Goal: Task Accomplishment & Management: Manage account settings

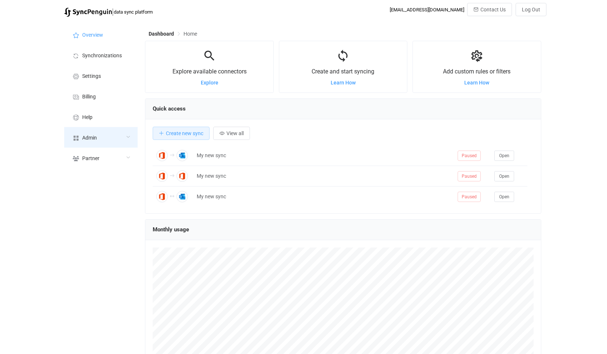
click at [107, 131] on div "Admin" at bounding box center [100, 137] width 73 height 21
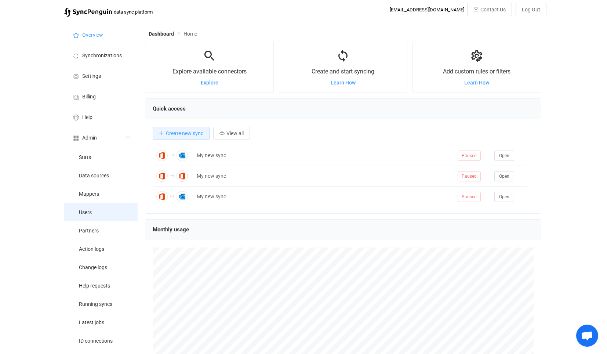
click at [97, 218] on li "Users" at bounding box center [100, 212] width 73 height 18
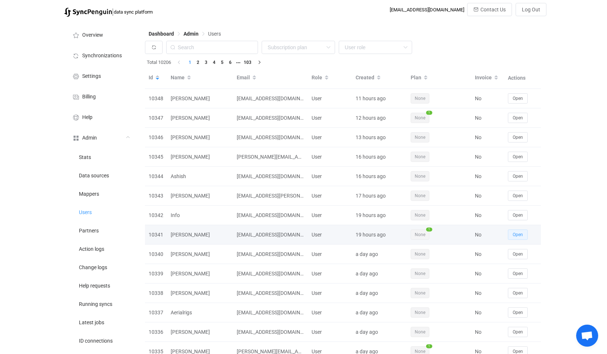
click at [522, 235] on span "Open" at bounding box center [518, 234] width 10 height 5
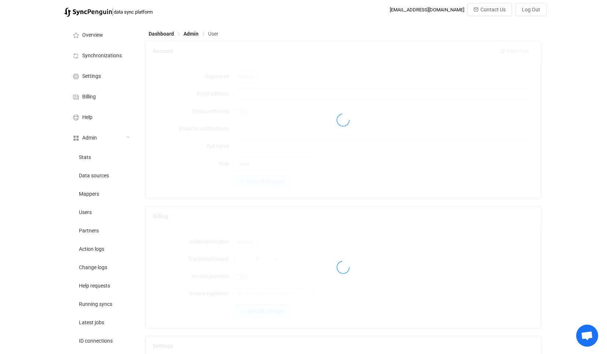
type input "[EMAIL_ADDRESS][DOMAIN_NAME]"
type input "[PERSON_NAME]"
type input "14"
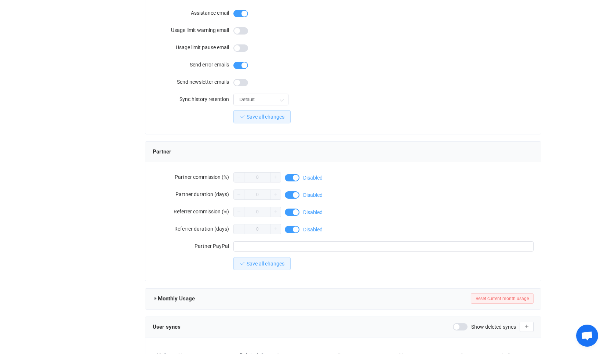
scroll to position [574, 0]
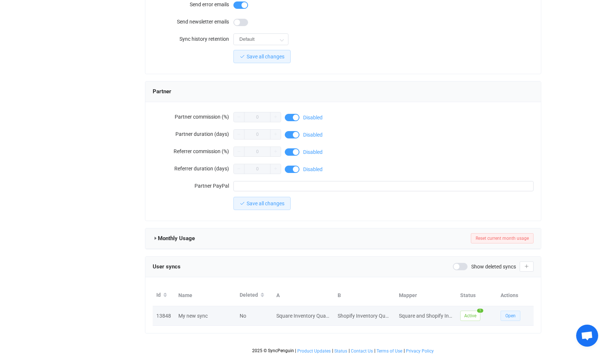
click at [510, 314] on span "Open" at bounding box center [511, 315] width 10 height 5
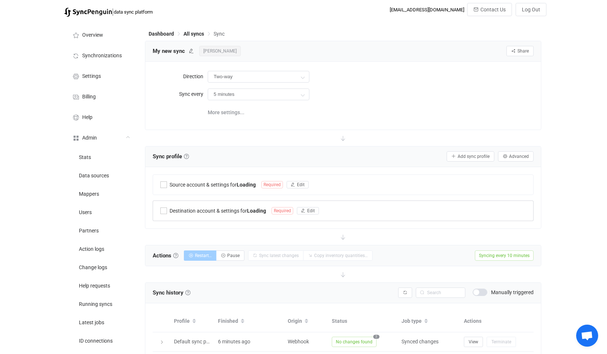
type input "Square → Shopify"
type input "10 minutes"
